Goal: Information Seeking & Learning: Understand process/instructions

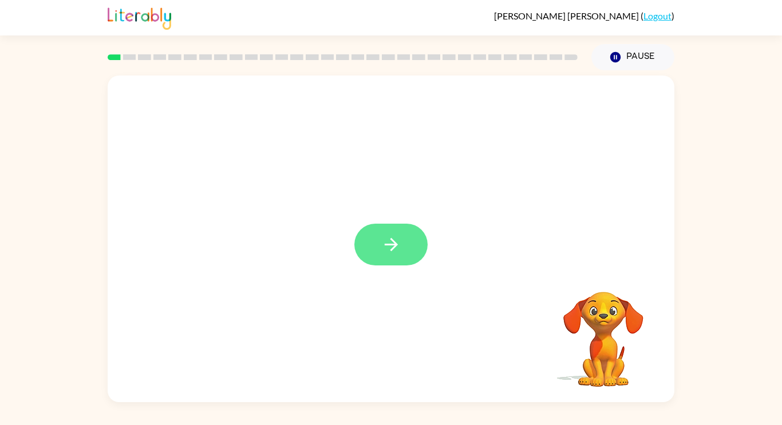
click at [393, 247] on icon "button" at bounding box center [391, 245] width 20 height 20
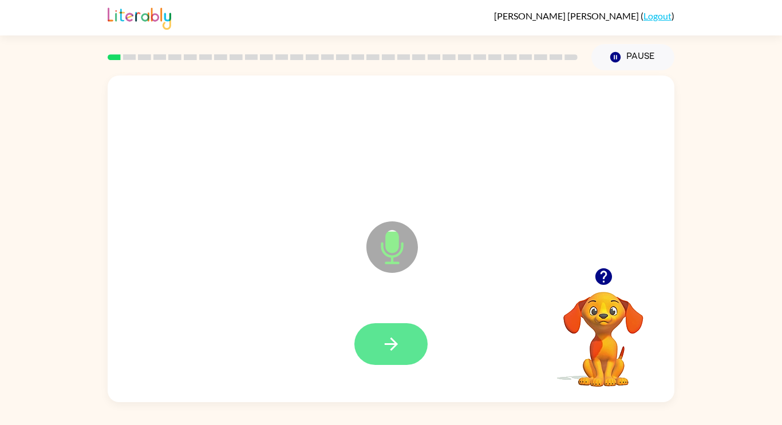
click at [406, 342] on button "button" at bounding box center [390, 344] width 73 height 42
click at [369, 353] on button "button" at bounding box center [390, 344] width 73 height 42
click at [401, 347] on icon "button" at bounding box center [391, 344] width 20 height 20
click at [392, 350] on icon "button" at bounding box center [390, 344] width 13 height 13
click at [608, 278] on icon "button" at bounding box center [603, 276] width 17 height 17
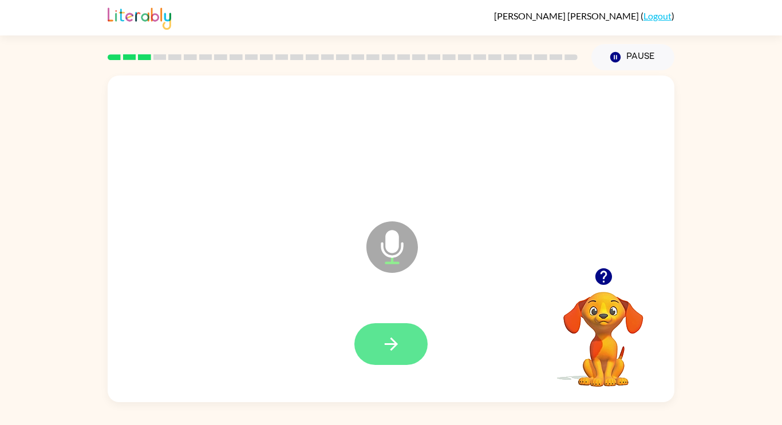
click at [388, 345] on icon "button" at bounding box center [390, 344] width 13 height 13
click at [378, 345] on button "button" at bounding box center [390, 344] width 73 height 42
click at [398, 356] on button "button" at bounding box center [390, 344] width 73 height 42
click at [385, 351] on icon "button" at bounding box center [391, 344] width 20 height 20
click at [390, 341] on icon "button" at bounding box center [391, 344] width 20 height 20
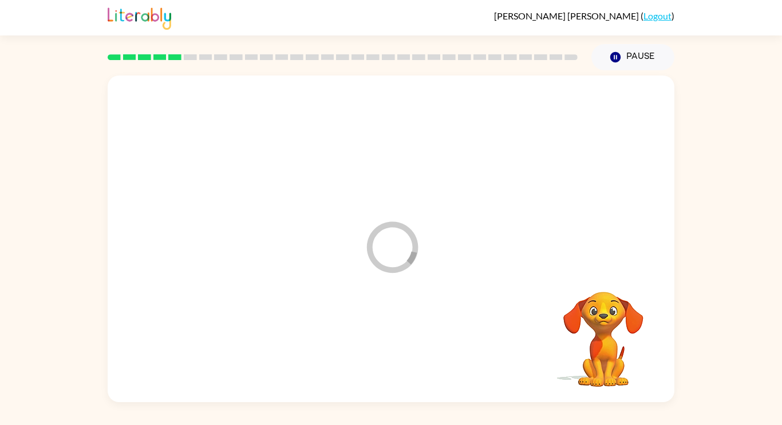
click at [615, 340] on video "Your browser must support playing .mp4 files to use Literably. Please try using…" at bounding box center [603, 331] width 114 height 114
click at [616, 322] on video "Your browser must support playing .mp4 files to use Literably. Please try using…" at bounding box center [603, 331] width 114 height 114
click at [632, 278] on video "Your browser must support playing .mp4 files to use Literably. Please try using…" at bounding box center [603, 331] width 114 height 114
click at [650, 165] on div at bounding box center [391, 145] width 544 height 94
click at [174, 52] on div at bounding box center [343, 57] width 484 height 40
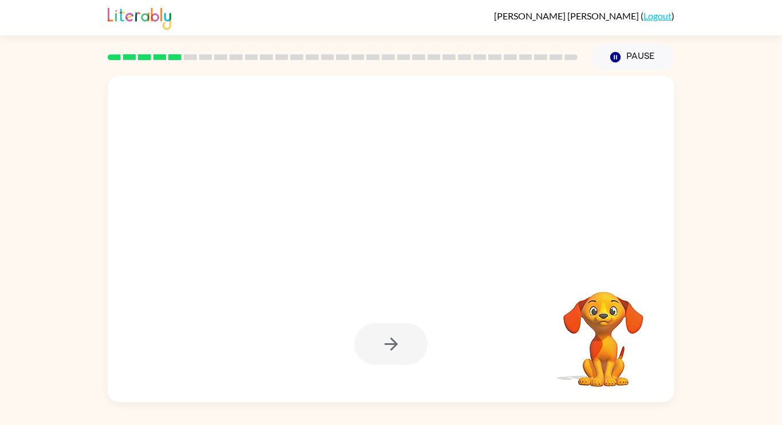
click at [392, 346] on div at bounding box center [390, 344] width 73 height 42
click at [385, 358] on div at bounding box center [390, 344] width 73 height 42
click at [378, 354] on div at bounding box center [390, 344] width 73 height 42
click at [394, 383] on div at bounding box center [391, 345] width 544 height 94
click at [385, 364] on div at bounding box center [390, 344] width 73 height 42
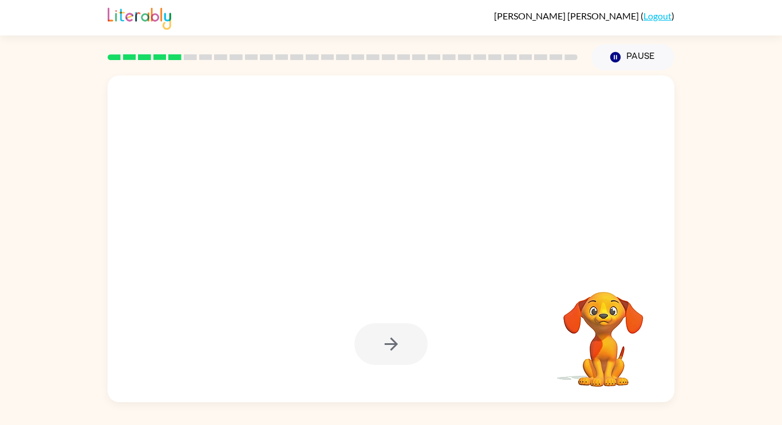
click at [388, 343] on div at bounding box center [390, 344] width 73 height 42
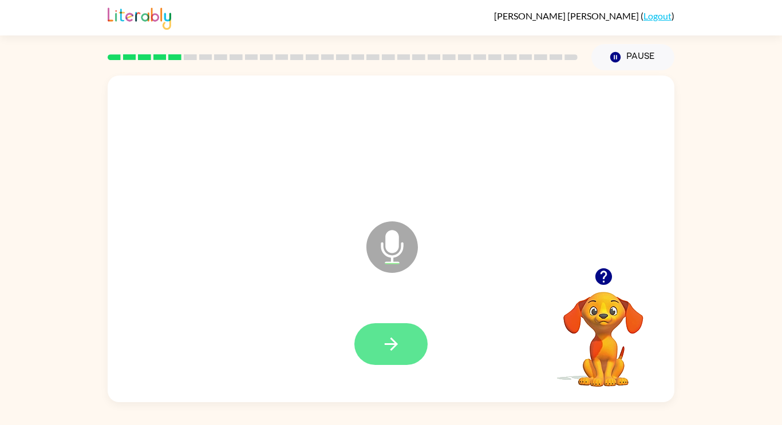
click at [400, 350] on icon "button" at bounding box center [391, 344] width 20 height 20
click at [386, 330] on button "button" at bounding box center [390, 344] width 73 height 42
click at [409, 337] on button "button" at bounding box center [390, 344] width 73 height 42
click at [386, 335] on icon "button" at bounding box center [391, 344] width 20 height 20
click at [404, 342] on button "button" at bounding box center [390, 344] width 73 height 42
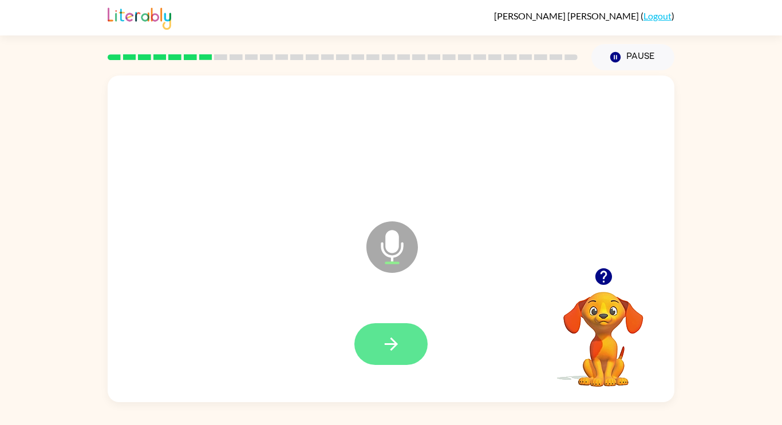
click at [382, 343] on icon "button" at bounding box center [391, 344] width 20 height 20
click at [398, 352] on icon "button" at bounding box center [391, 344] width 20 height 20
click at [604, 275] on icon "button" at bounding box center [603, 276] width 17 height 17
click at [374, 337] on button "button" at bounding box center [390, 344] width 73 height 42
click at [379, 344] on button "button" at bounding box center [390, 344] width 73 height 42
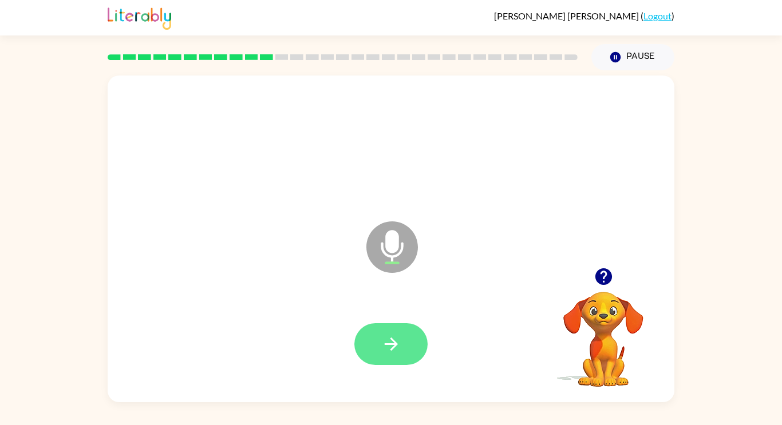
click at [383, 347] on icon "button" at bounding box center [391, 344] width 20 height 20
click at [382, 345] on icon "button" at bounding box center [391, 344] width 20 height 20
click at [604, 279] on icon "button" at bounding box center [603, 276] width 17 height 17
click at [390, 350] on icon "button" at bounding box center [390, 344] width 13 height 13
click at [396, 353] on icon "button" at bounding box center [391, 344] width 20 height 20
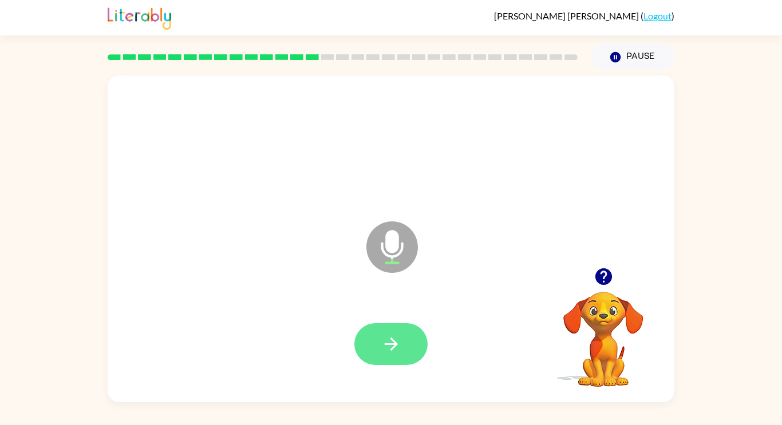
click at [416, 338] on button "button" at bounding box center [390, 344] width 73 height 42
click at [394, 342] on icon "button" at bounding box center [390, 344] width 13 height 13
click at [356, 343] on button "button" at bounding box center [390, 344] width 73 height 42
click at [396, 342] on icon "button" at bounding box center [390, 344] width 13 height 13
click at [400, 343] on icon "button" at bounding box center [391, 344] width 20 height 20
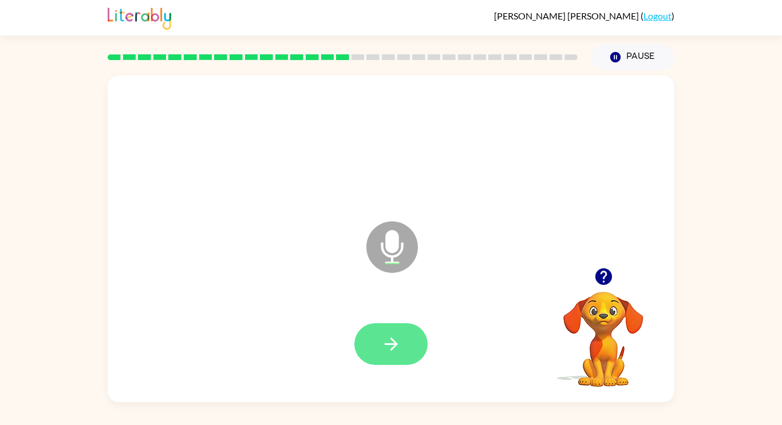
click at [391, 347] on icon "button" at bounding box center [391, 344] width 20 height 20
click at [393, 339] on icon "button" at bounding box center [391, 344] width 20 height 20
click at [393, 355] on button "button" at bounding box center [390, 344] width 73 height 42
click at [382, 361] on button "button" at bounding box center [390, 344] width 73 height 42
click at [389, 343] on icon "button" at bounding box center [391, 344] width 20 height 20
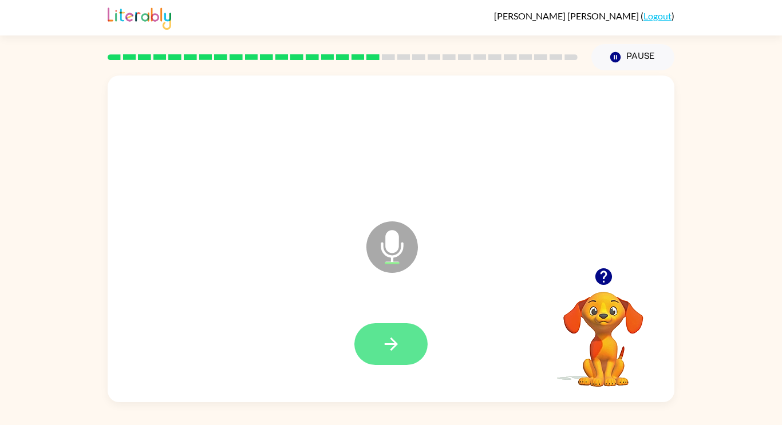
click at [377, 346] on button "button" at bounding box center [390, 344] width 73 height 42
click at [405, 335] on button "button" at bounding box center [390, 344] width 73 height 42
click at [398, 346] on icon "button" at bounding box center [391, 344] width 20 height 20
click at [406, 342] on button "button" at bounding box center [390, 344] width 73 height 42
click at [377, 343] on button "button" at bounding box center [390, 344] width 73 height 42
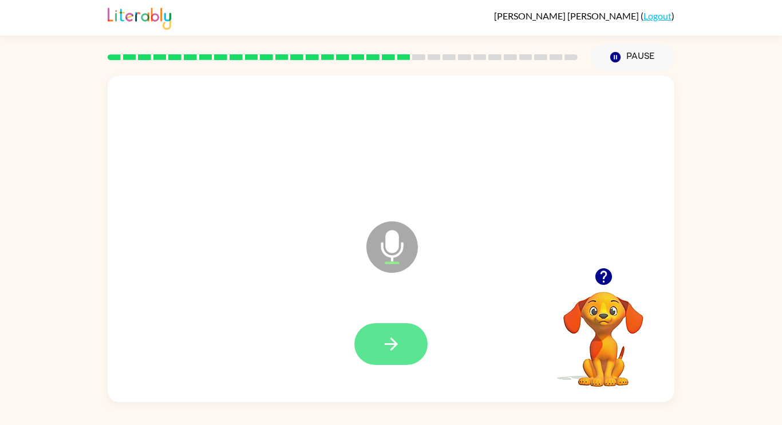
click at [404, 347] on button "button" at bounding box center [390, 344] width 73 height 42
click at [387, 347] on icon "button" at bounding box center [391, 344] width 20 height 20
click at [405, 343] on button "button" at bounding box center [390, 344] width 73 height 42
click at [401, 349] on icon "button" at bounding box center [391, 344] width 20 height 20
click at [386, 345] on icon "button" at bounding box center [391, 344] width 20 height 20
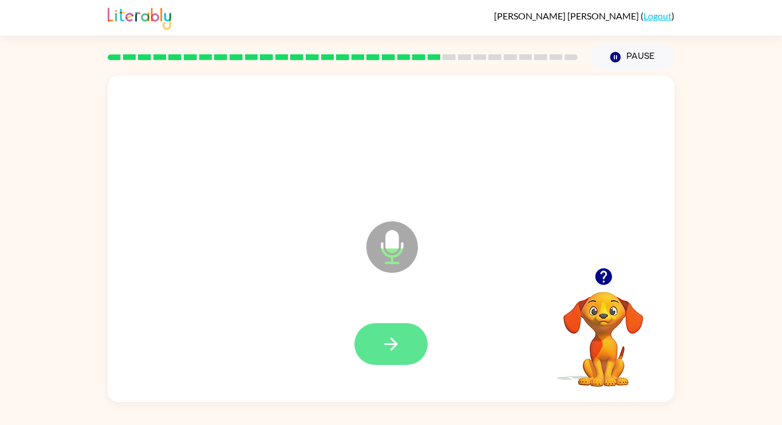
click at [390, 351] on icon "button" at bounding box center [391, 344] width 20 height 20
click at [393, 360] on button "button" at bounding box center [390, 344] width 73 height 42
click at [381, 337] on icon "button" at bounding box center [391, 344] width 20 height 20
click at [384, 334] on icon "button" at bounding box center [391, 344] width 20 height 20
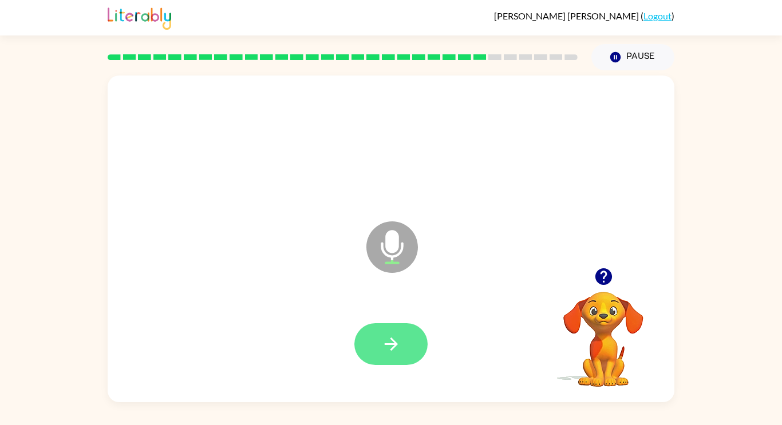
click at [393, 342] on icon "button" at bounding box center [391, 344] width 20 height 20
click at [392, 350] on icon "button" at bounding box center [391, 344] width 20 height 20
click at [389, 345] on icon "button" at bounding box center [391, 344] width 20 height 20
click at [367, 351] on button "button" at bounding box center [390, 344] width 73 height 42
click at [389, 346] on icon "button" at bounding box center [391, 344] width 20 height 20
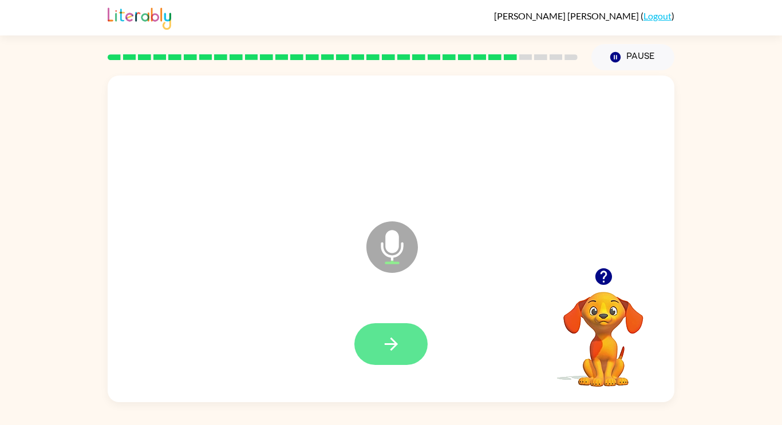
click at [399, 331] on button "button" at bounding box center [390, 344] width 73 height 42
click at [390, 347] on icon "button" at bounding box center [391, 344] width 20 height 20
click at [382, 351] on icon "button" at bounding box center [391, 344] width 20 height 20
click at [387, 350] on icon "button" at bounding box center [391, 344] width 20 height 20
click at [374, 351] on button "button" at bounding box center [390, 344] width 73 height 42
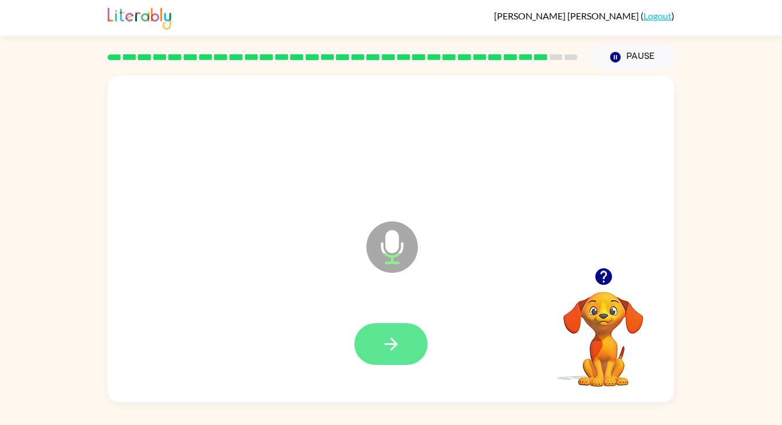
click at [386, 347] on icon "button" at bounding box center [391, 344] width 20 height 20
click at [397, 342] on icon "button" at bounding box center [391, 344] width 20 height 20
click at [391, 360] on button "button" at bounding box center [390, 344] width 73 height 42
